Goal: Task Accomplishment & Management: Use online tool/utility

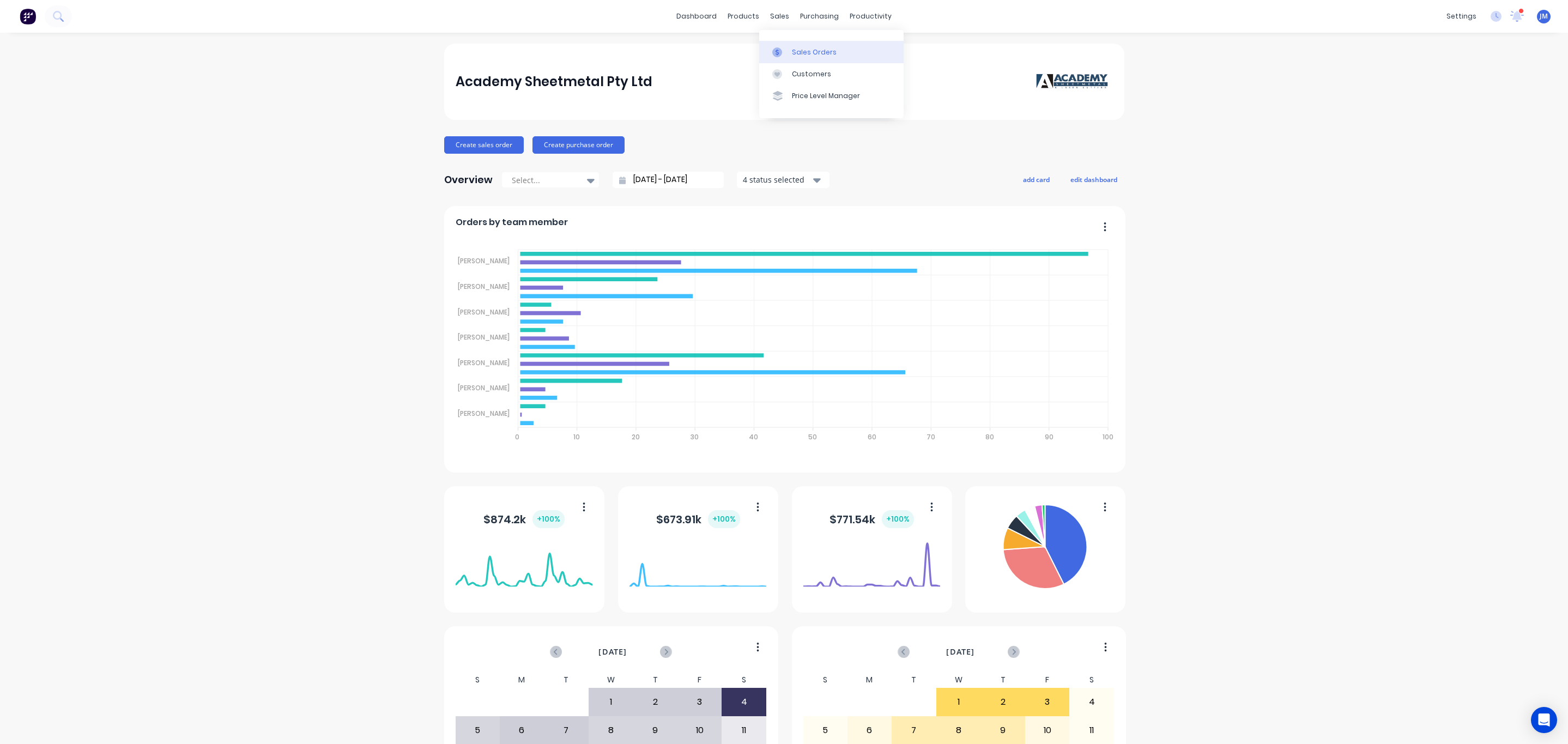
click at [785, 44] on link "Sales Orders" at bounding box center [831, 52] width 144 height 22
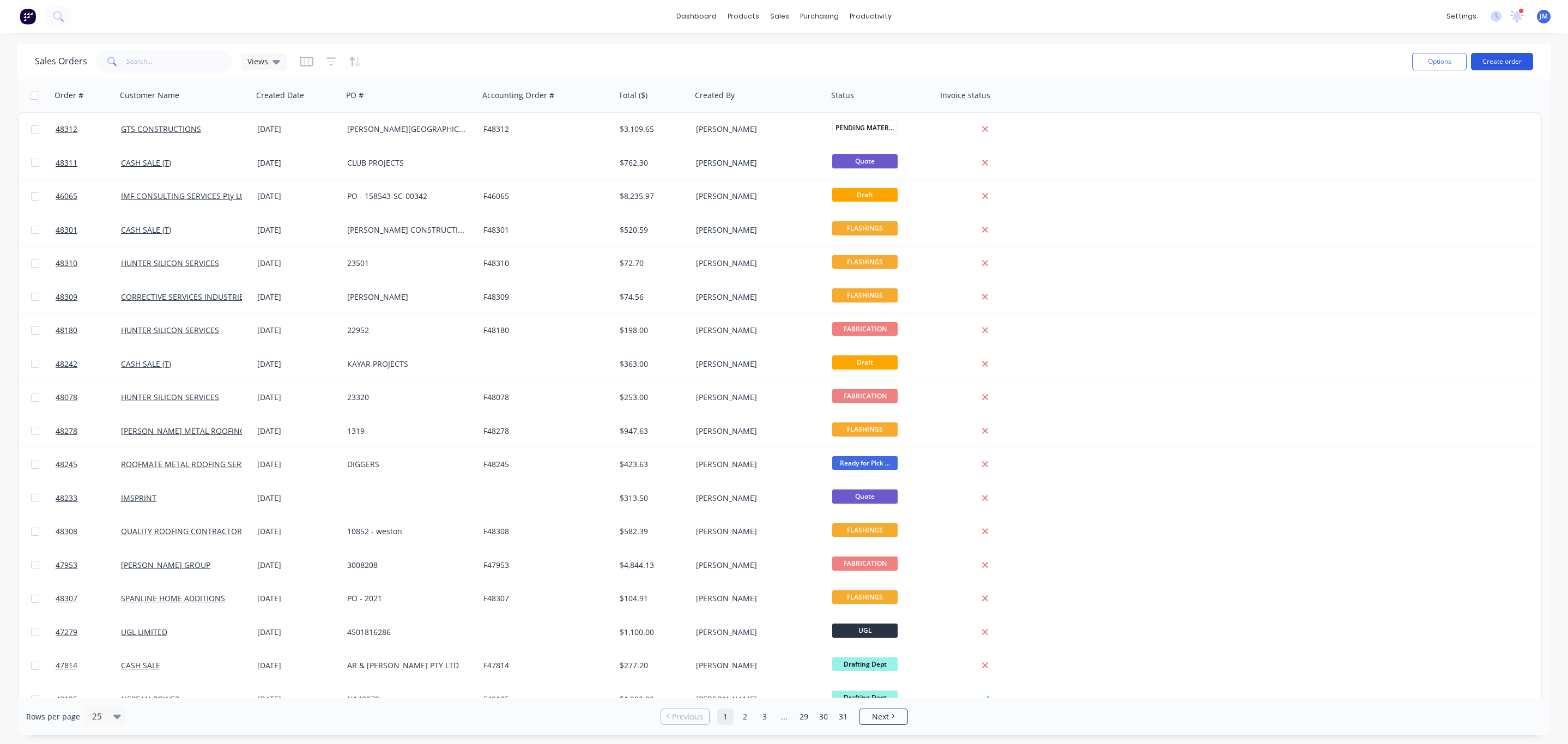
click at [1519, 62] on button "Create order" at bounding box center [1501, 62] width 62 height 18
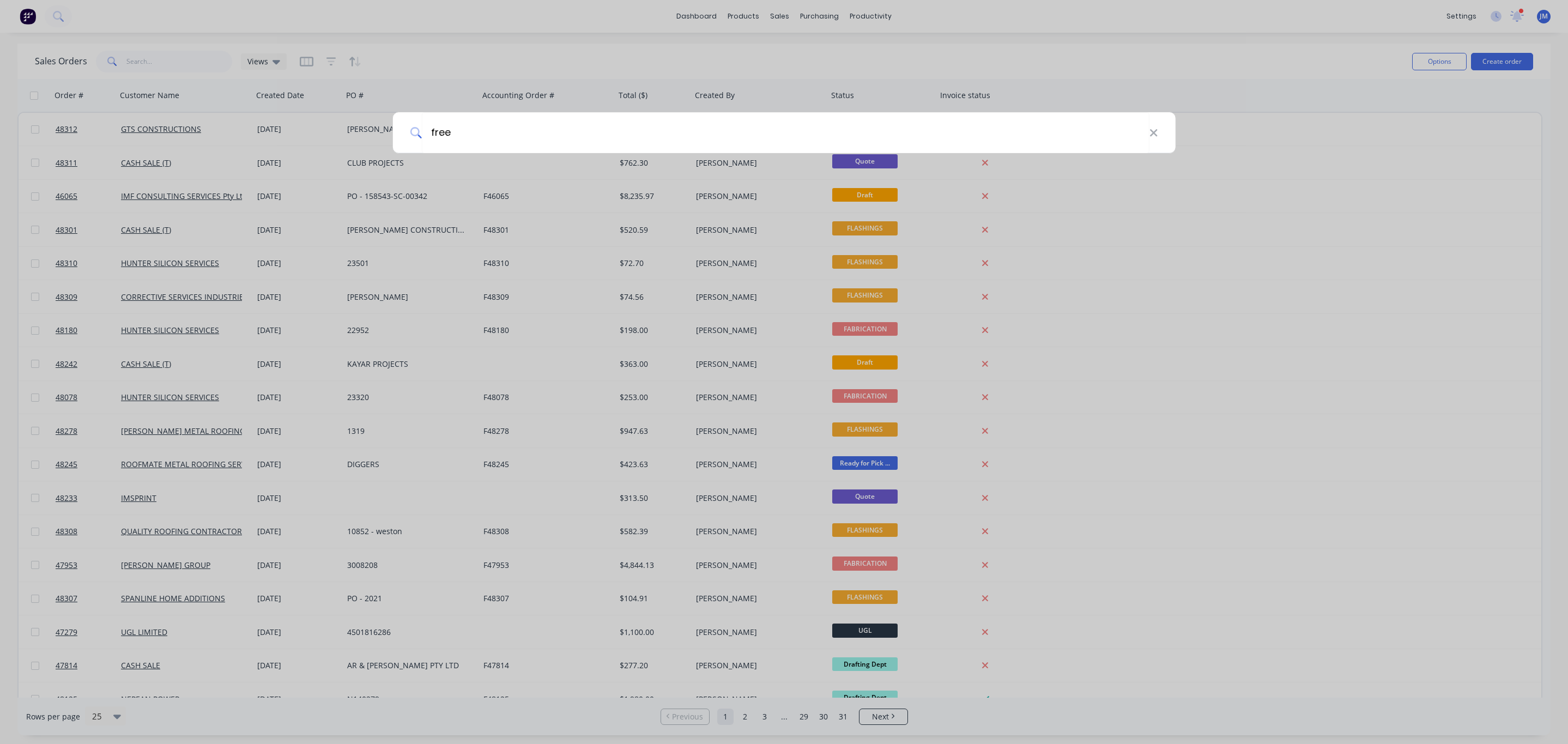
type input "free"
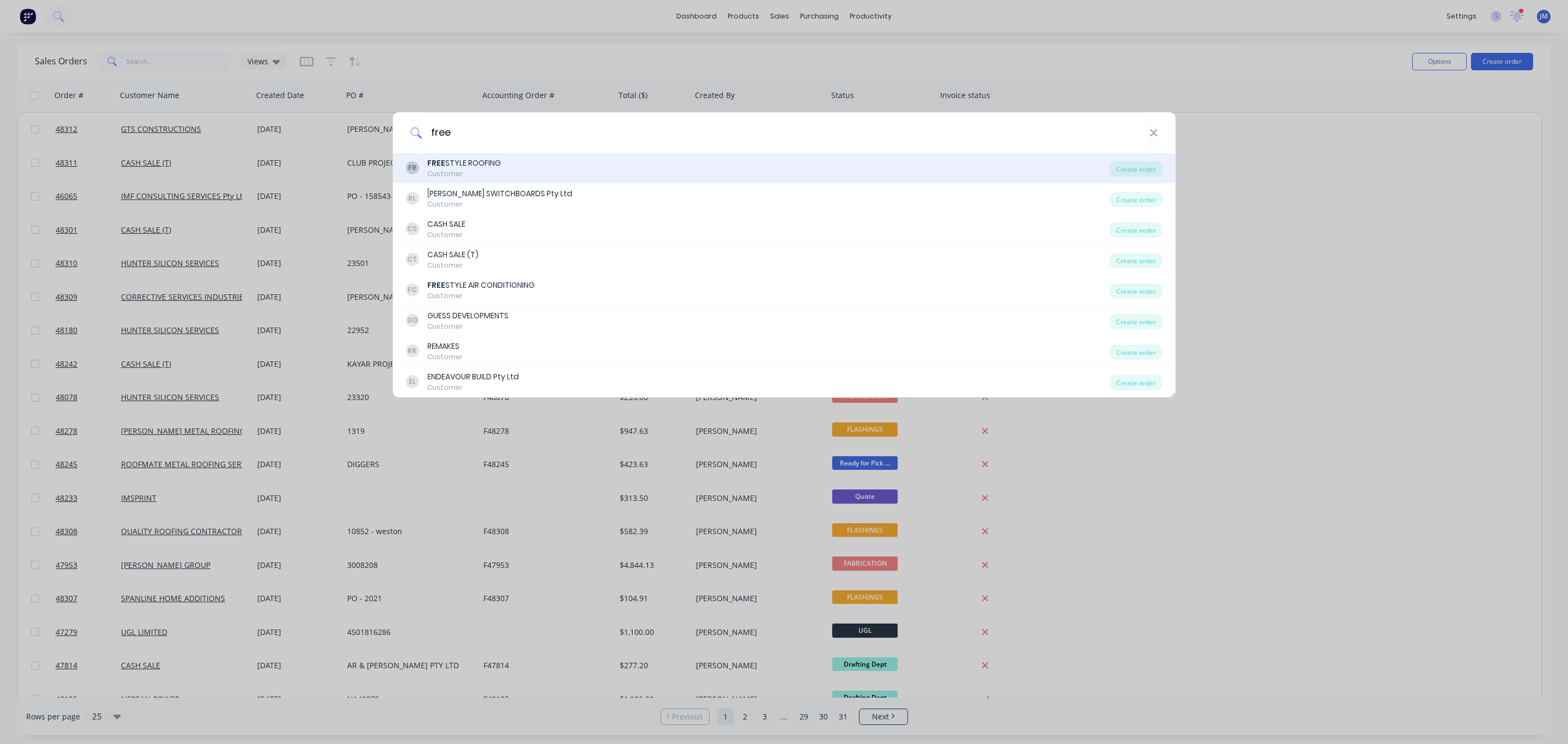
click at [599, 169] on div "FR FREE STYLE ROOFING Customer" at bounding box center [757, 168] width 704 height 21
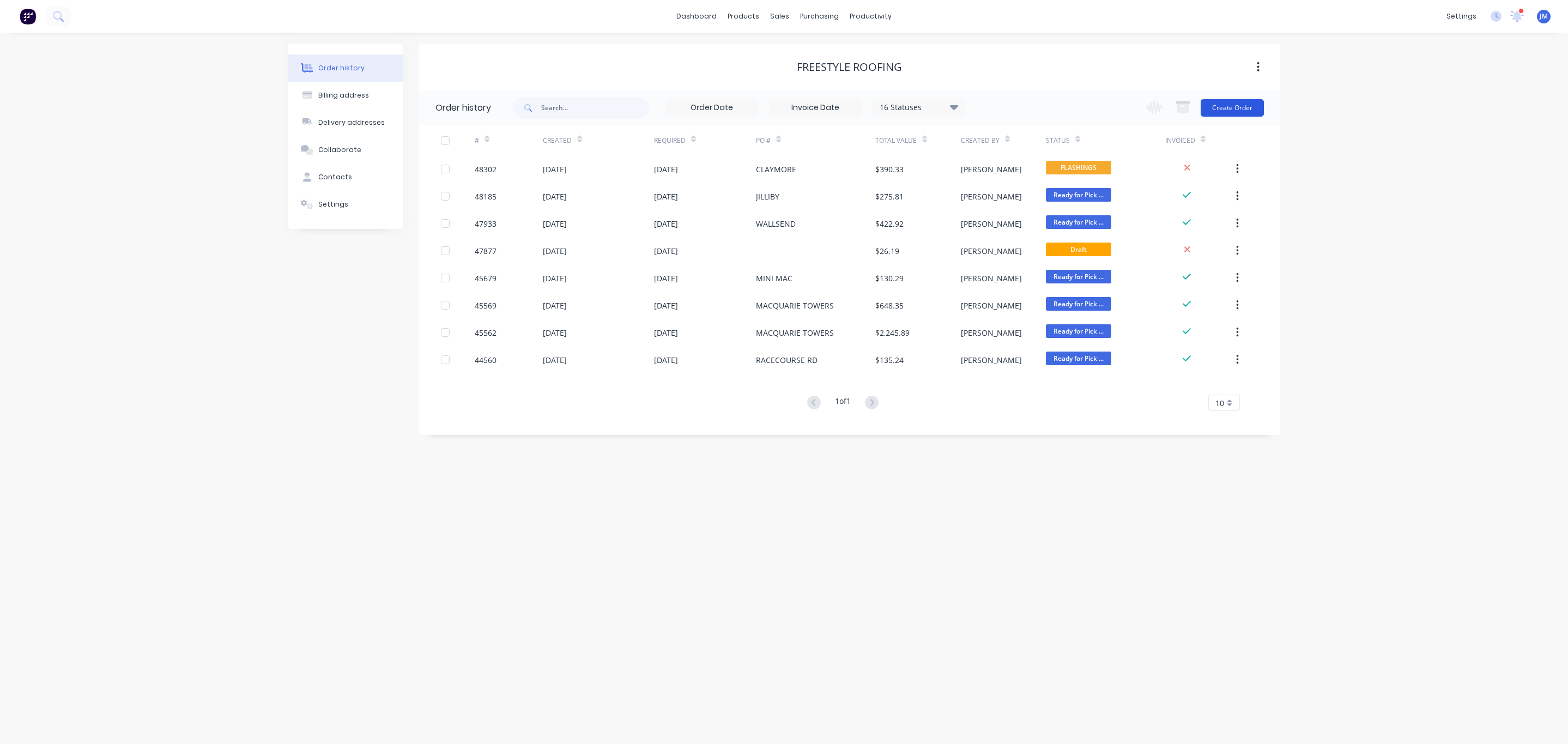
click at [1244, 105] on button "Create Order" at bounding box center [1232, 108] width 63 height 18
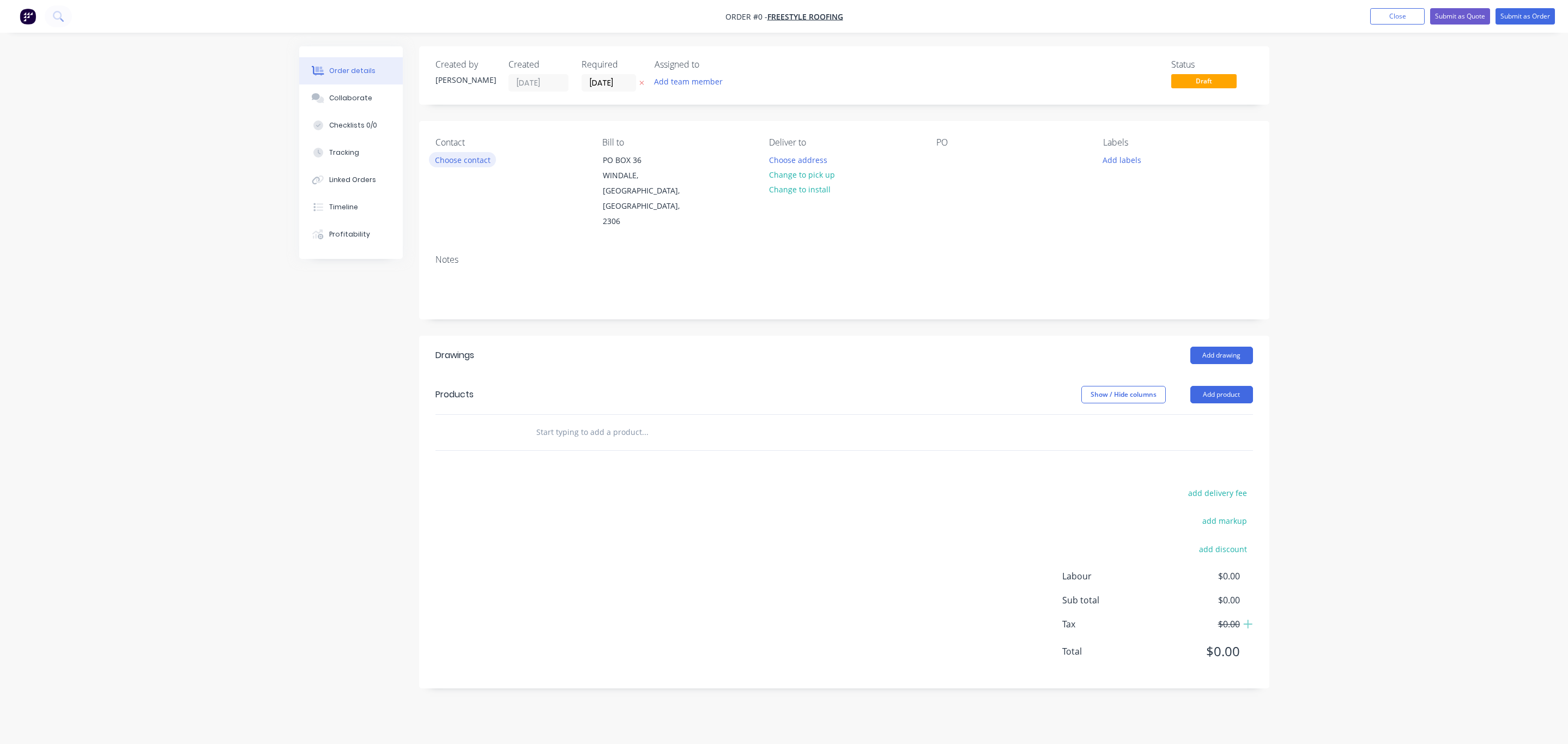
click at [441, 161] on button "Choose contact" at bounding box center [462, 159] width 67 height 15
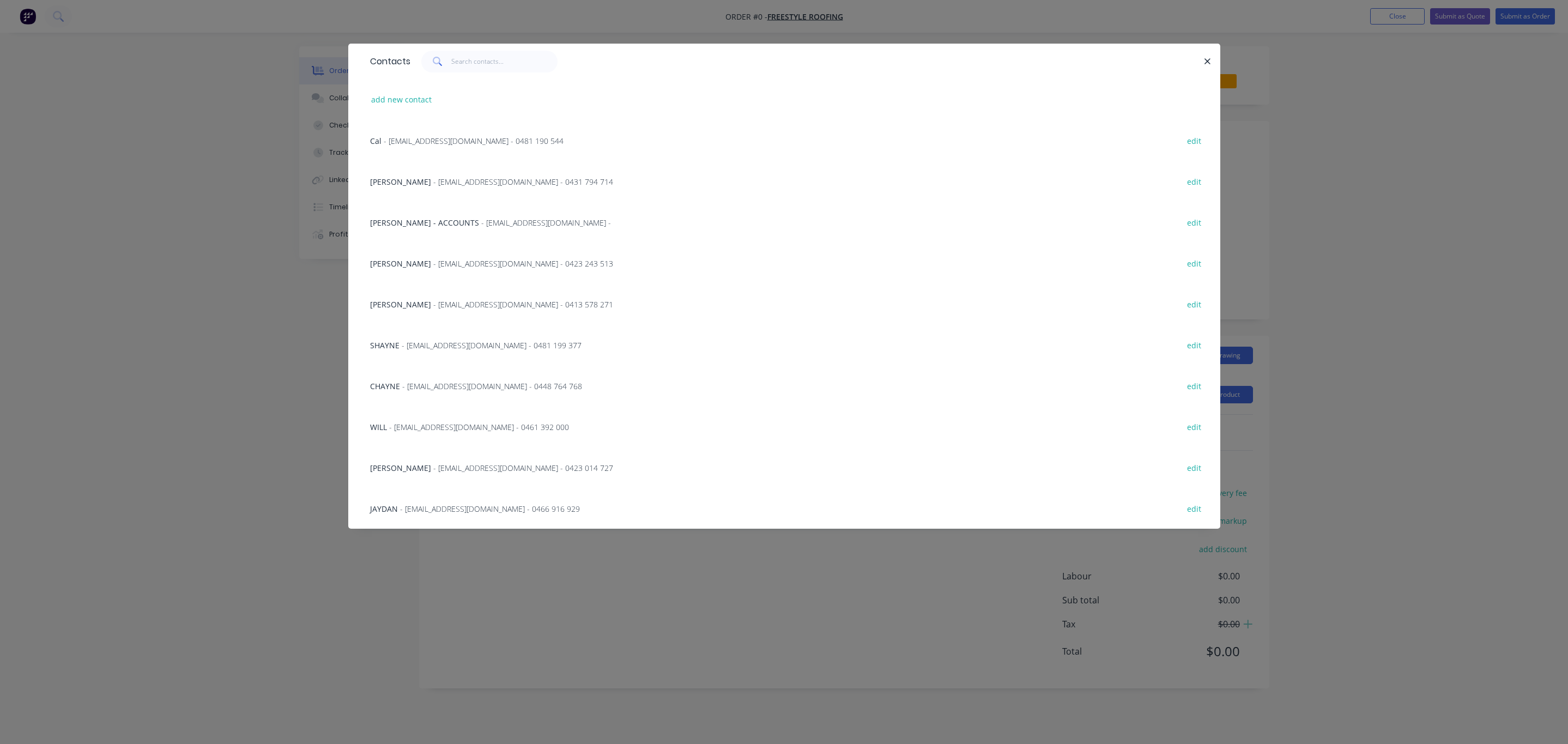
click at [414, 346] on span "- [EMAIL_ADDRESS][DOMAIN_NAME] - 0481 199 377" at bounding box center [491, 345] width 180 height 10
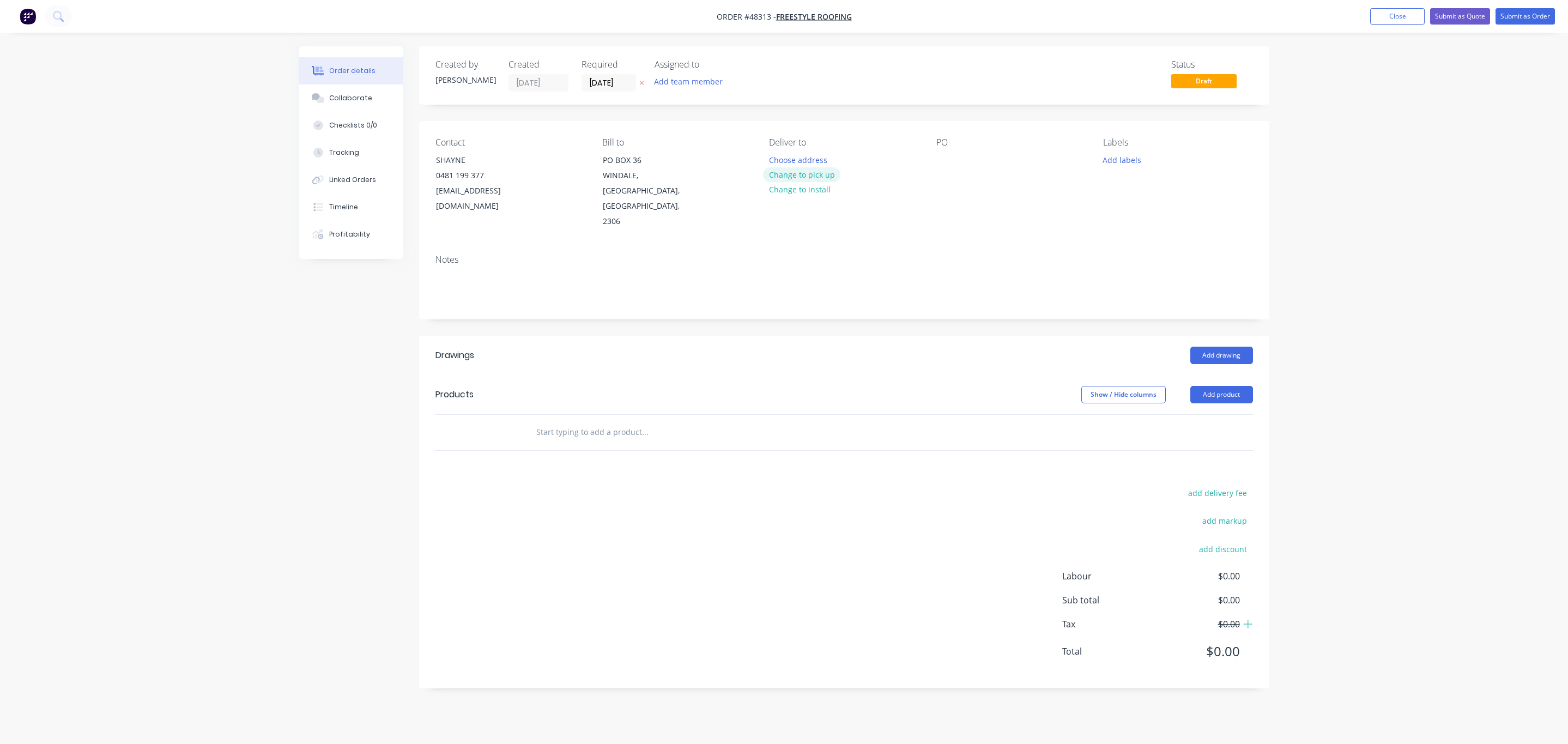
click at [785, 175] on button "Change to pick up" at bounding box center [802, 174] width 78 height 15
click at [1232, 336] on header "Drawings Add drawing" at bounding box center [844, 356] width 850 height 40
click at [1233, 347] on button "Add drawing" at bounding box center [1221, 356] width 63 height 18
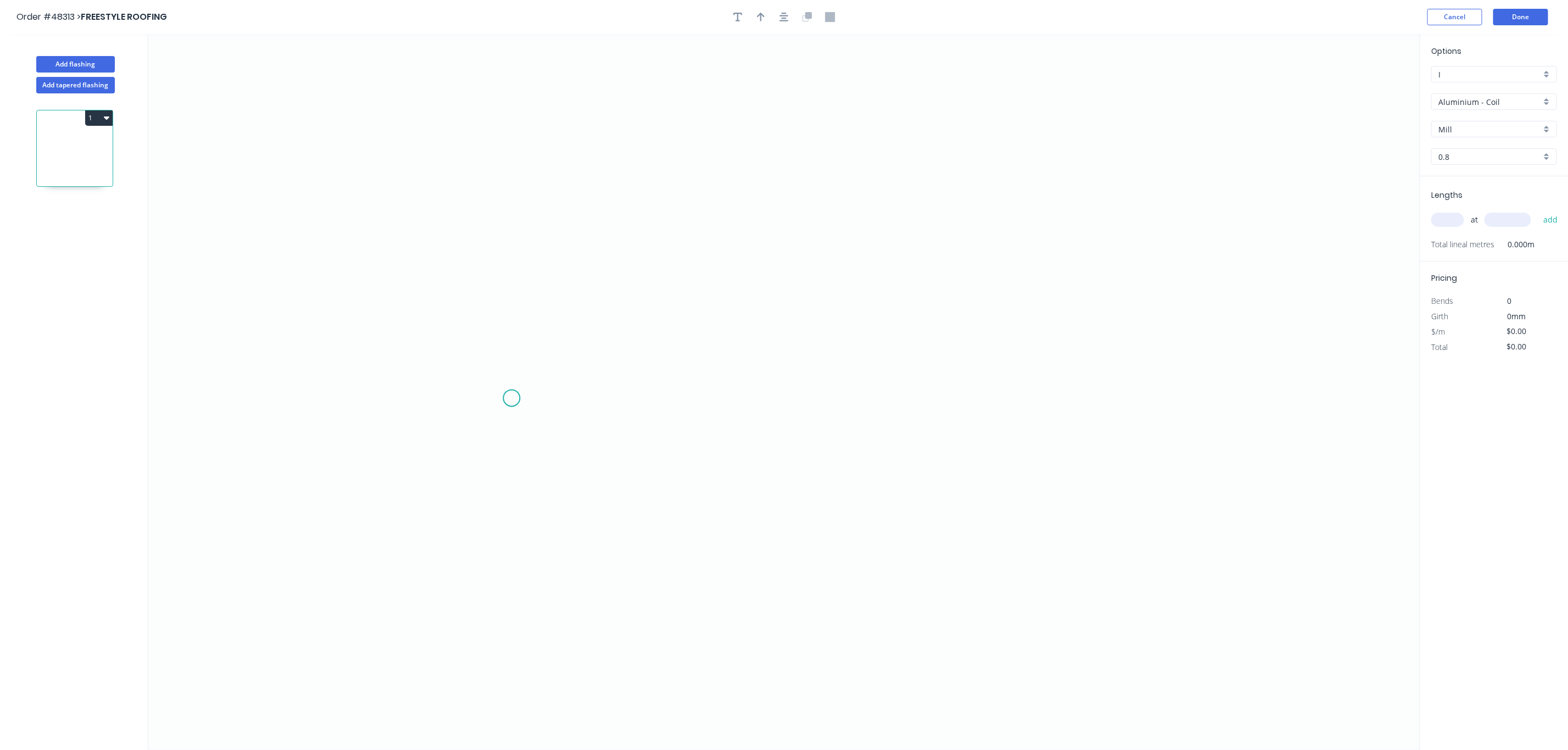
click at [511, 399] on icon "0" at bounding box center [784, 392] width 1272 height 716
click at [516, 344] on icon "0" at bounding box center [784, 392] width 1272 height 716
click at [509, 344] on circle at bounding box center [511, 343] width 16 height 16
drag, startPoint x: 510, startPoint y: 348, endPoint x: 475, endPoint y: 345, distance: 35.1
click at [506, 347] on circle at bounding box center [511, 343] width 16 height 16
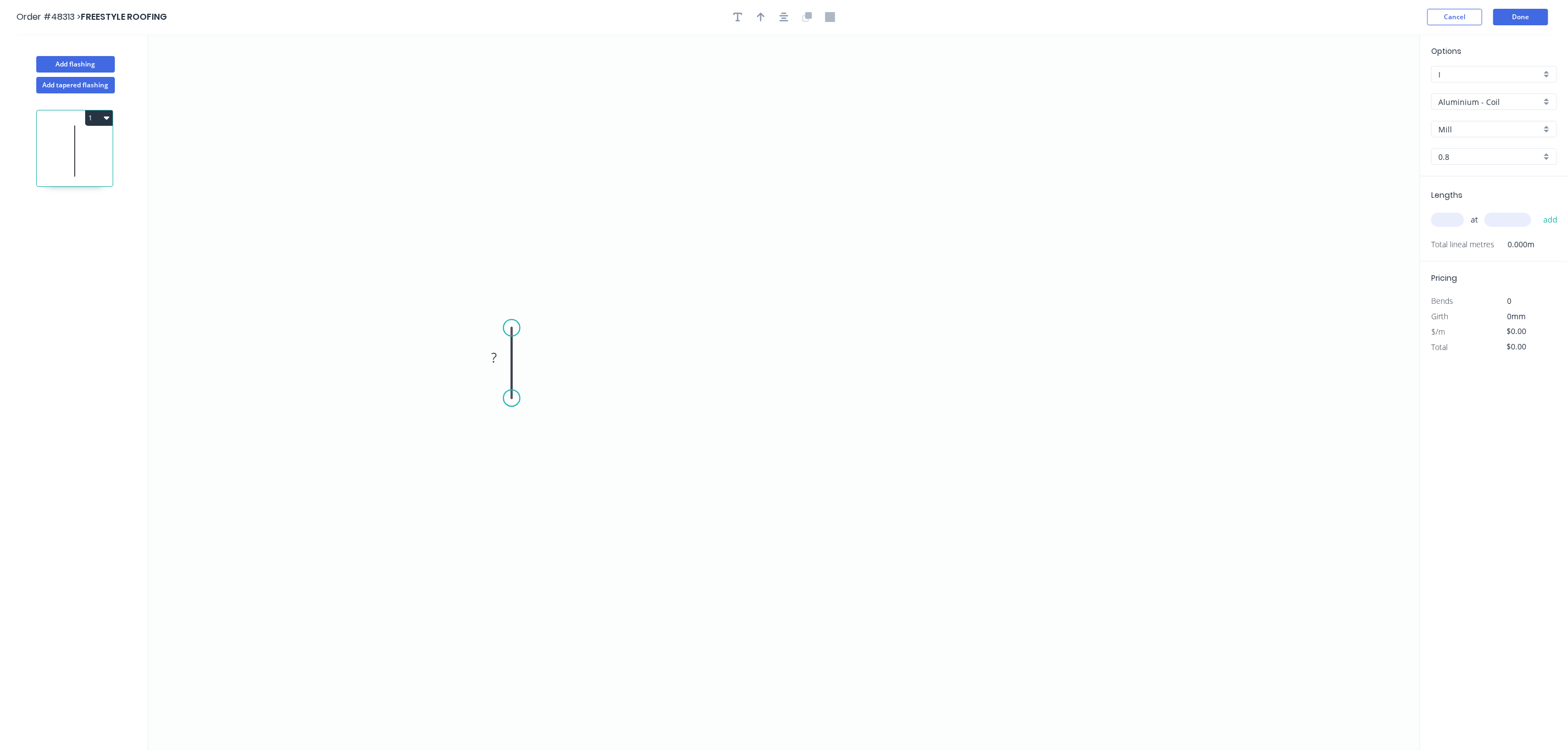
drag, startPoint x: 507, startPoint y: 349, endPoint x: 507, endPoint y: 329, distance: 20.0
click at [507, 329] on circle at bounding box center [511, 328] width 16 height 16
click at [516, 333] on circle at bounding box center [511, 328] width 16 height 16
click at [439, 327] on icon "0 ?" at bounding box center [784, 392] width 1272 height 716
click at [1444, 20] on button "Cancel" at bounding box center [1454, 17] width 55 height 16
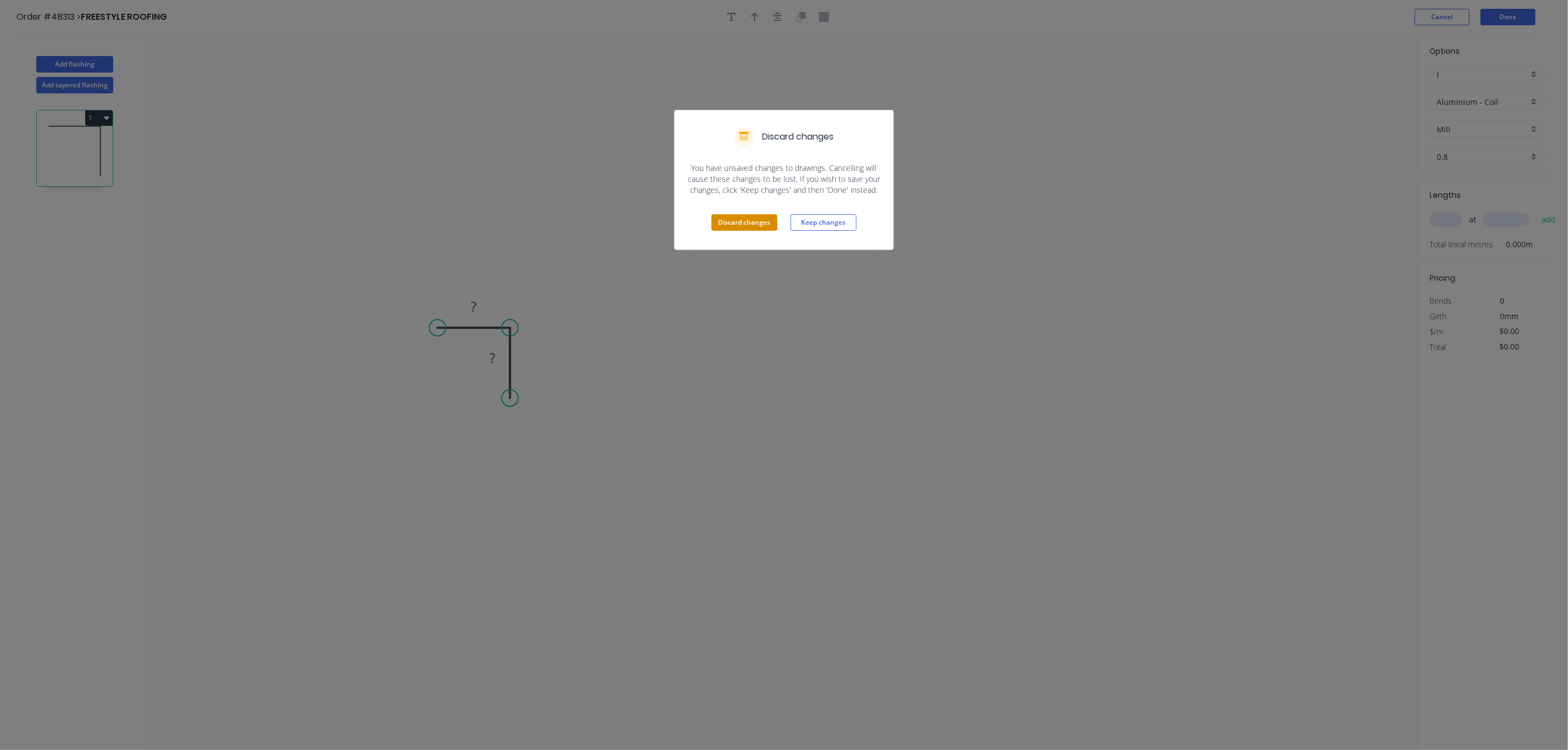
click at [742, 218] on button "Discard changes" at bounding box center [744, 222] width 66 height 16
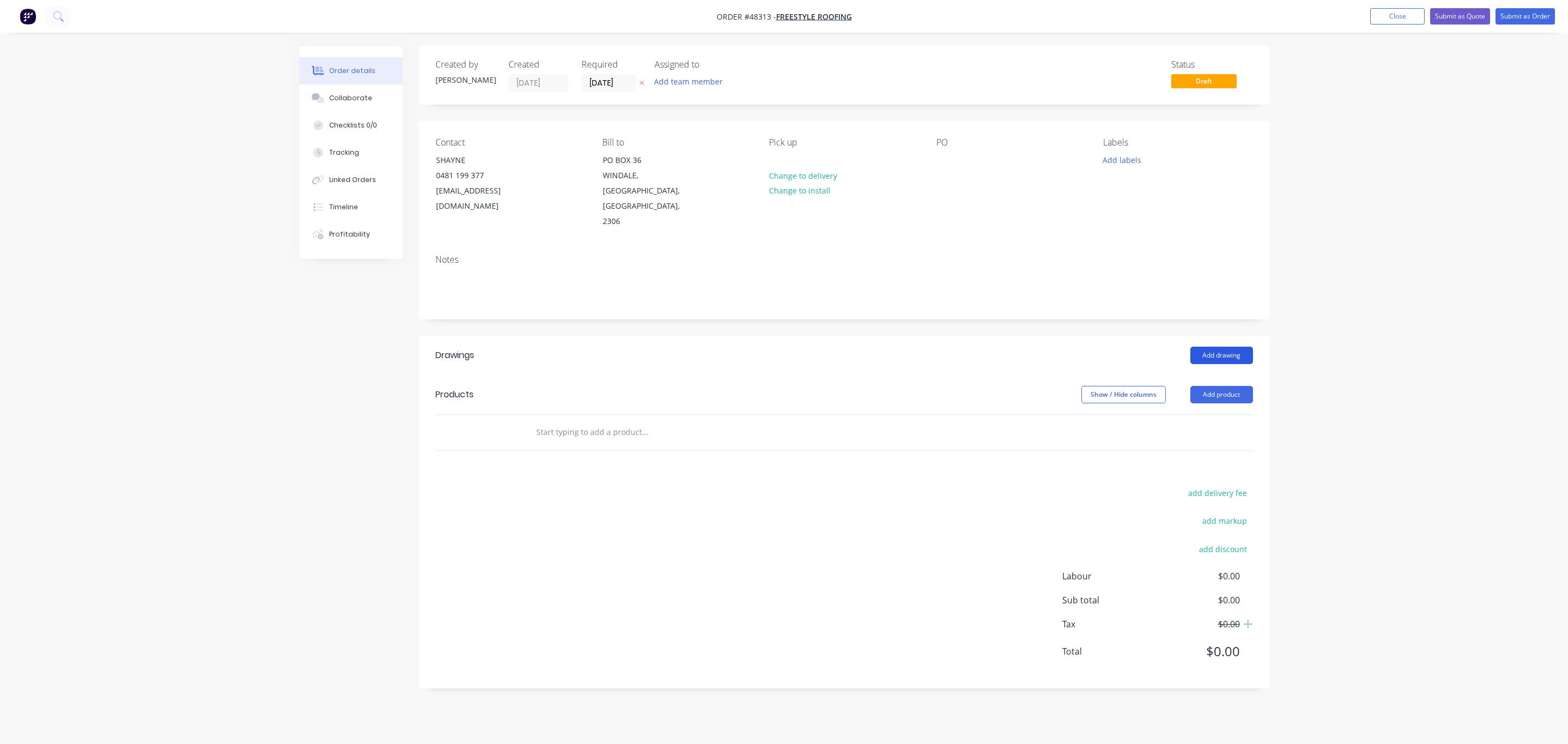
click at [1224, 347] on button "Add drawing" at bounding box center [1221, 356] width 63 height 18
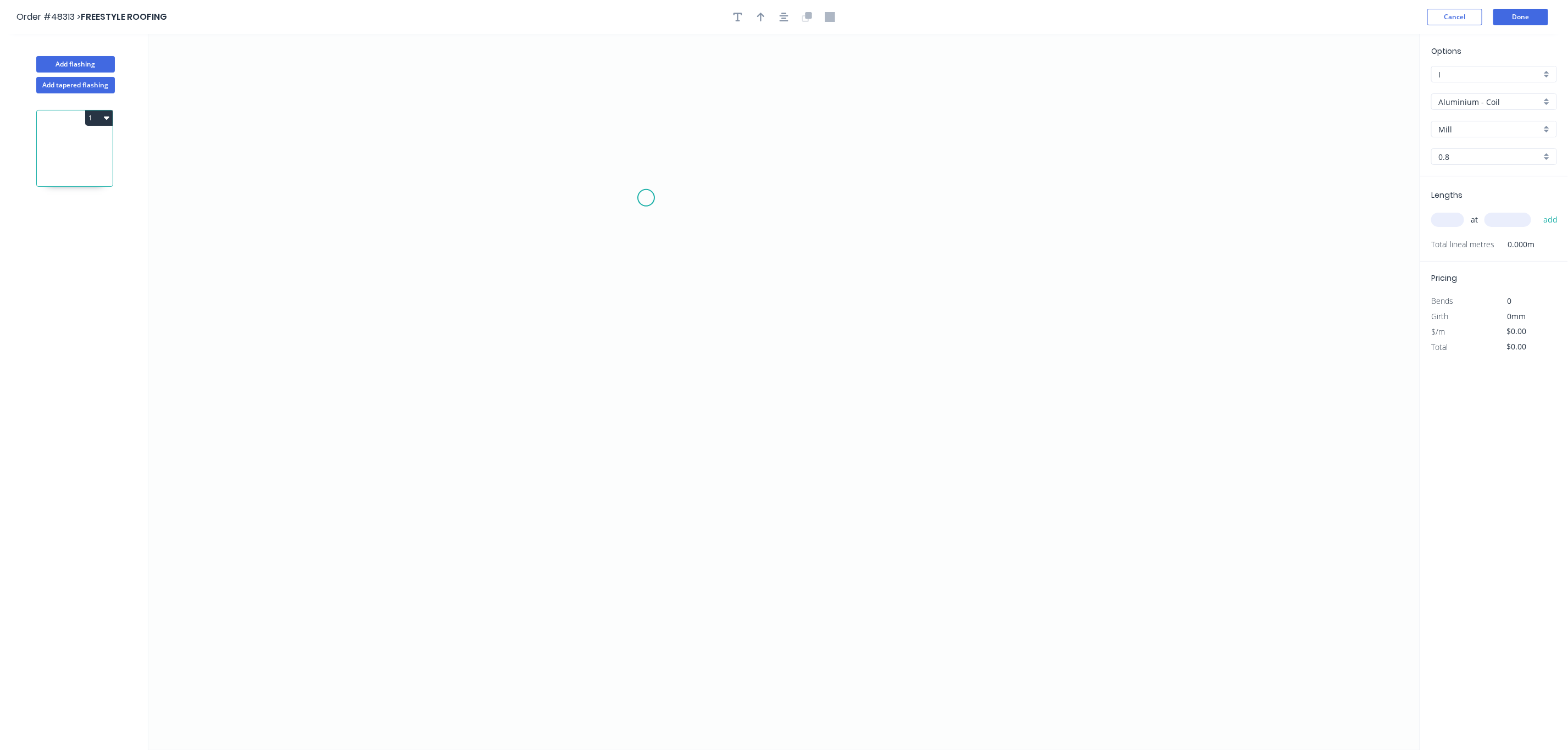
click at [646, 198] on icon "0" at bounding box center [784, 392] width 1272 height 716
drag, startPoint x: 645, startPoint y: 257, endPoint x: 930, endPoint y: 267, distance: 285.2
click at [648, 257] on icon "0" at bounding box center [784, 392] width 1272 height 716
click at [974, 261] on icon "0 ?" at bounding box center [784, 392] width 1272 height 716
click at [973, 310] on icon "0 ? ?" at bounding box center [784, 392] width 1272 height 716
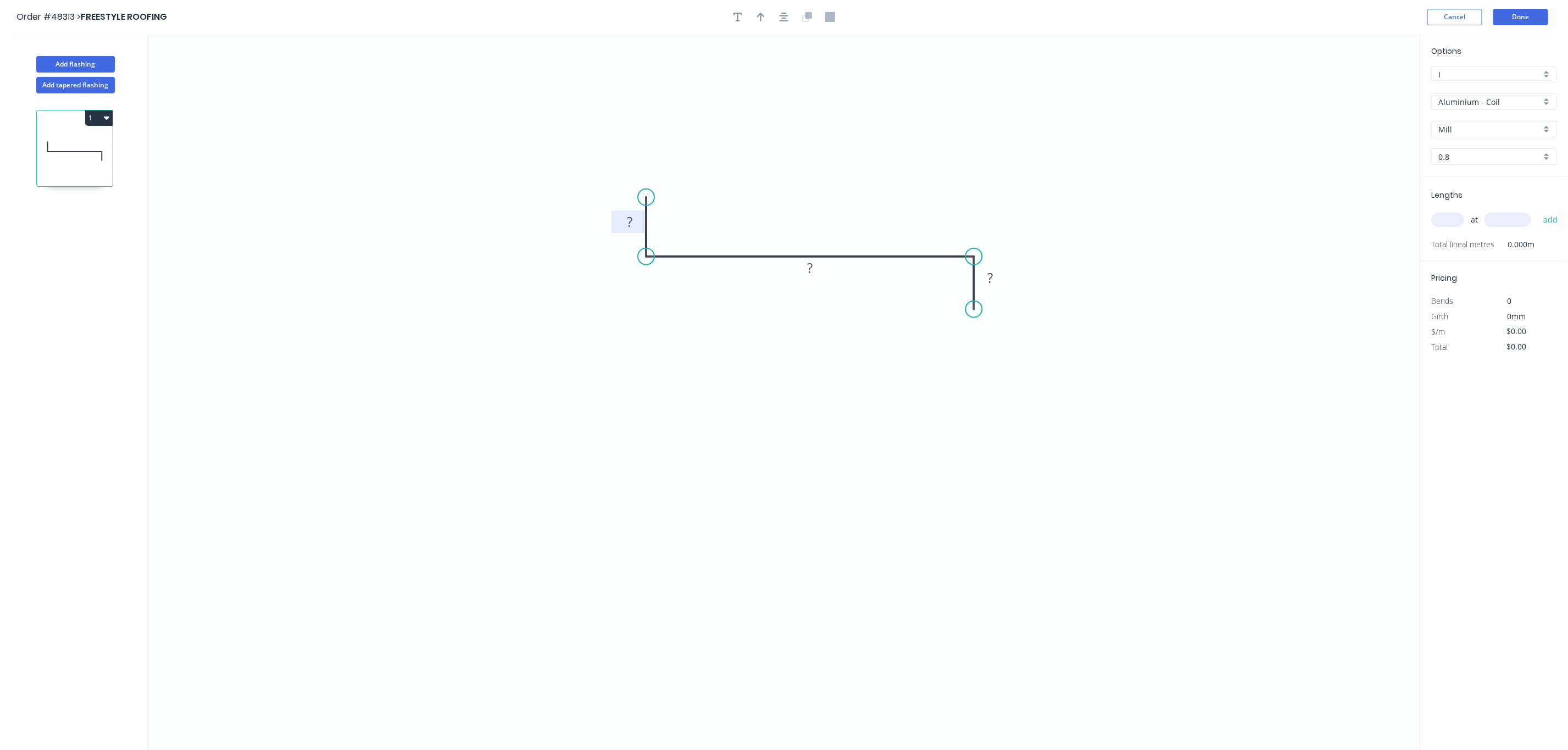
click at [633, 217] on g "?" at bounding box center [629, 222] width 22 height 18
